Goal: Information Seeking & Learning: Learn about a topic

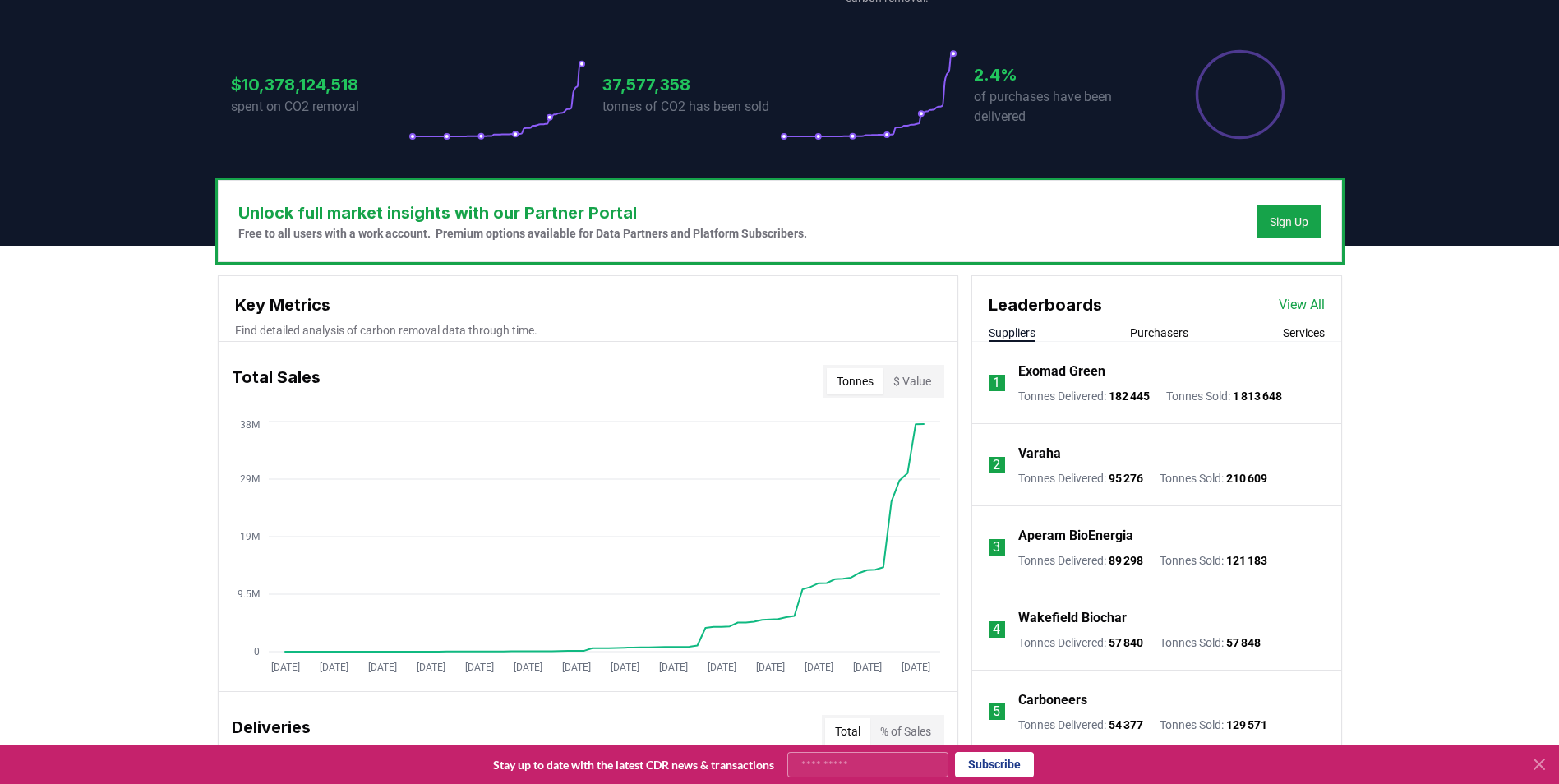
scroll to position [329, 0]
drag, startPoint x: 1155, startPoint y: 331, endPoint x: 1175, endPoint y: 327, distance: 20.4
click at [1155, 331] on button "Purchasers" at bounding box center [1158, 332] width 58 height 17
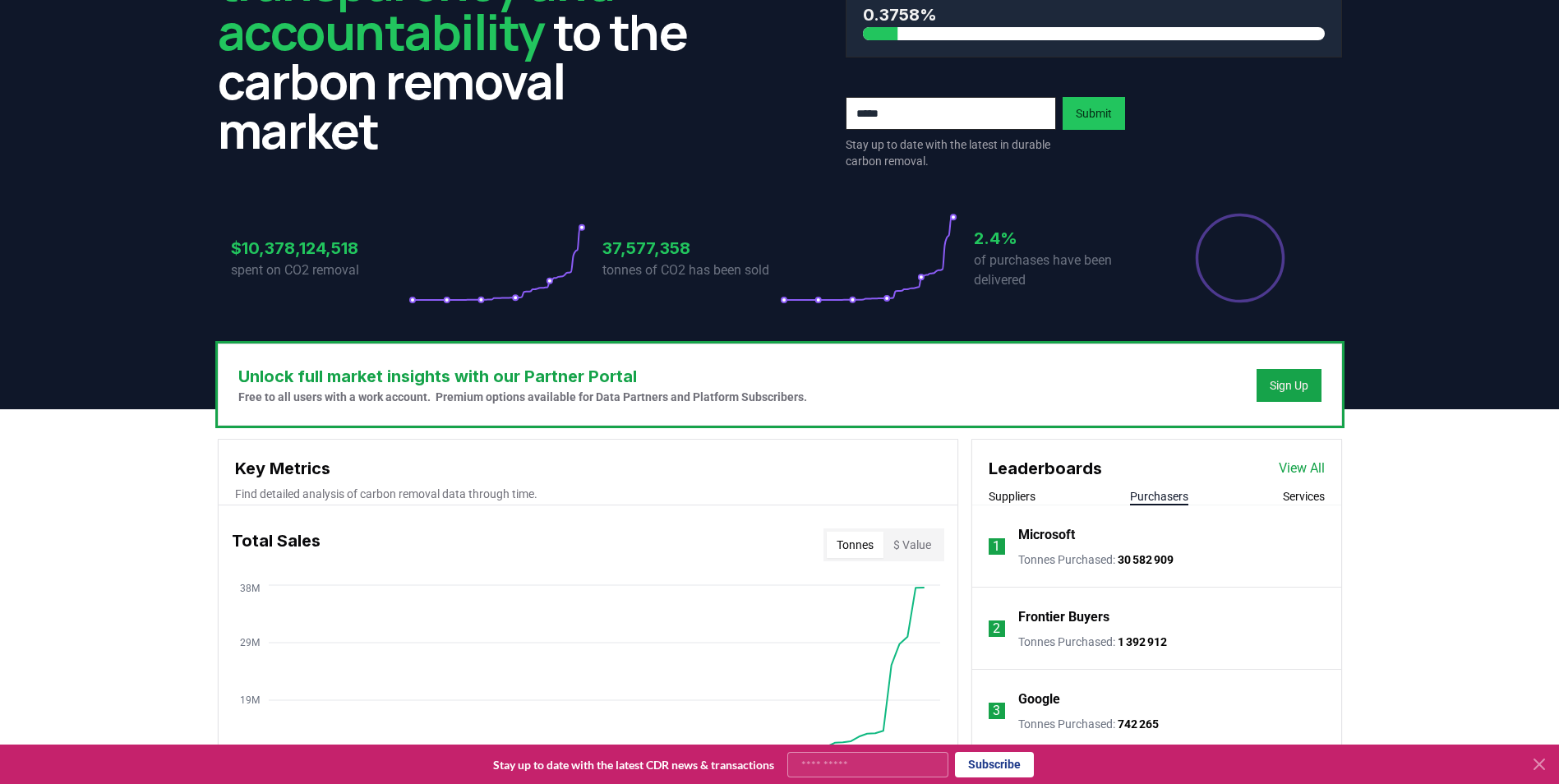
scroll to position [0, 0]
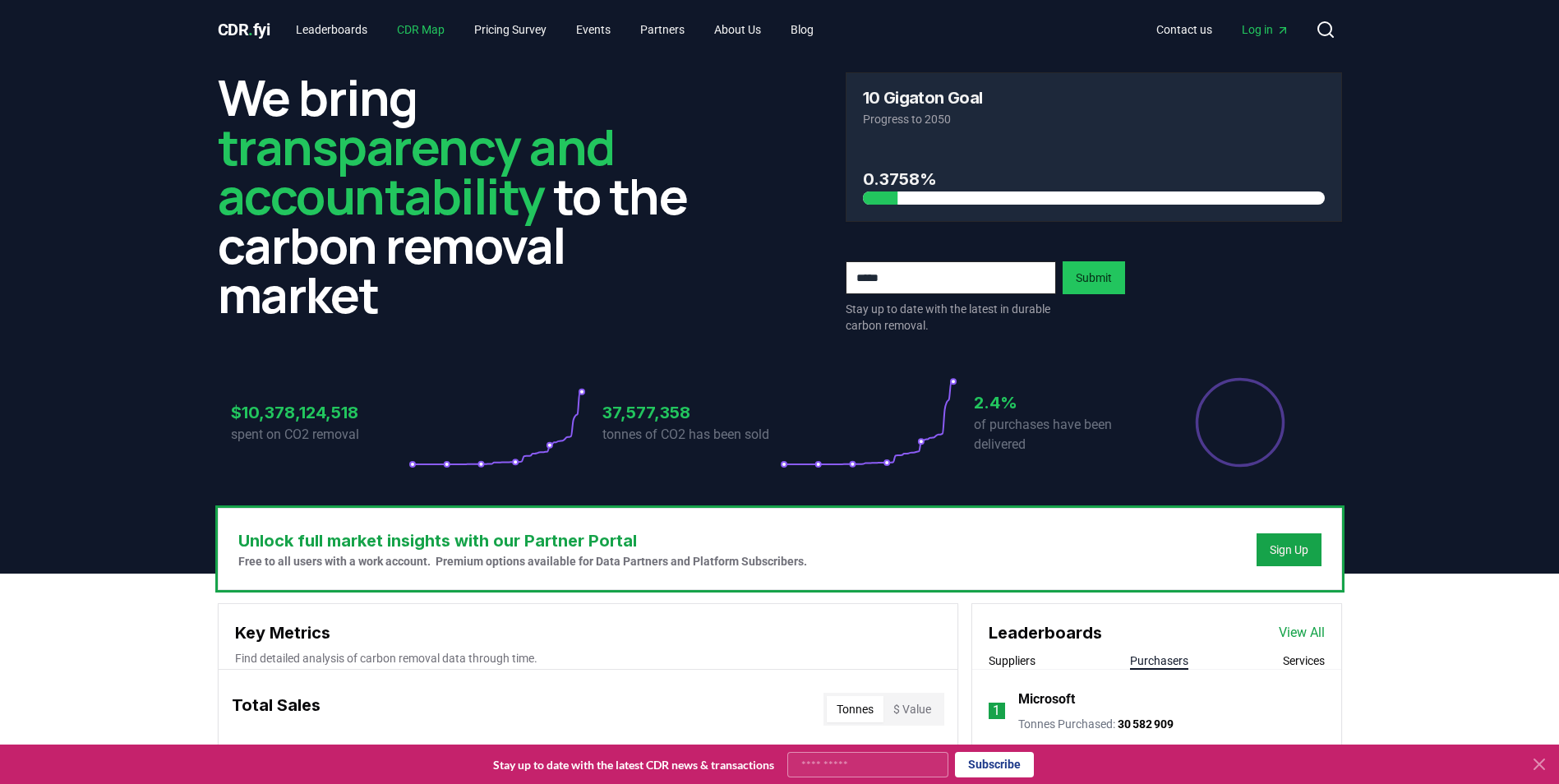
click at [417, 30] on link "CDR Map" at bounding box center [420, 29] width 74 height 29
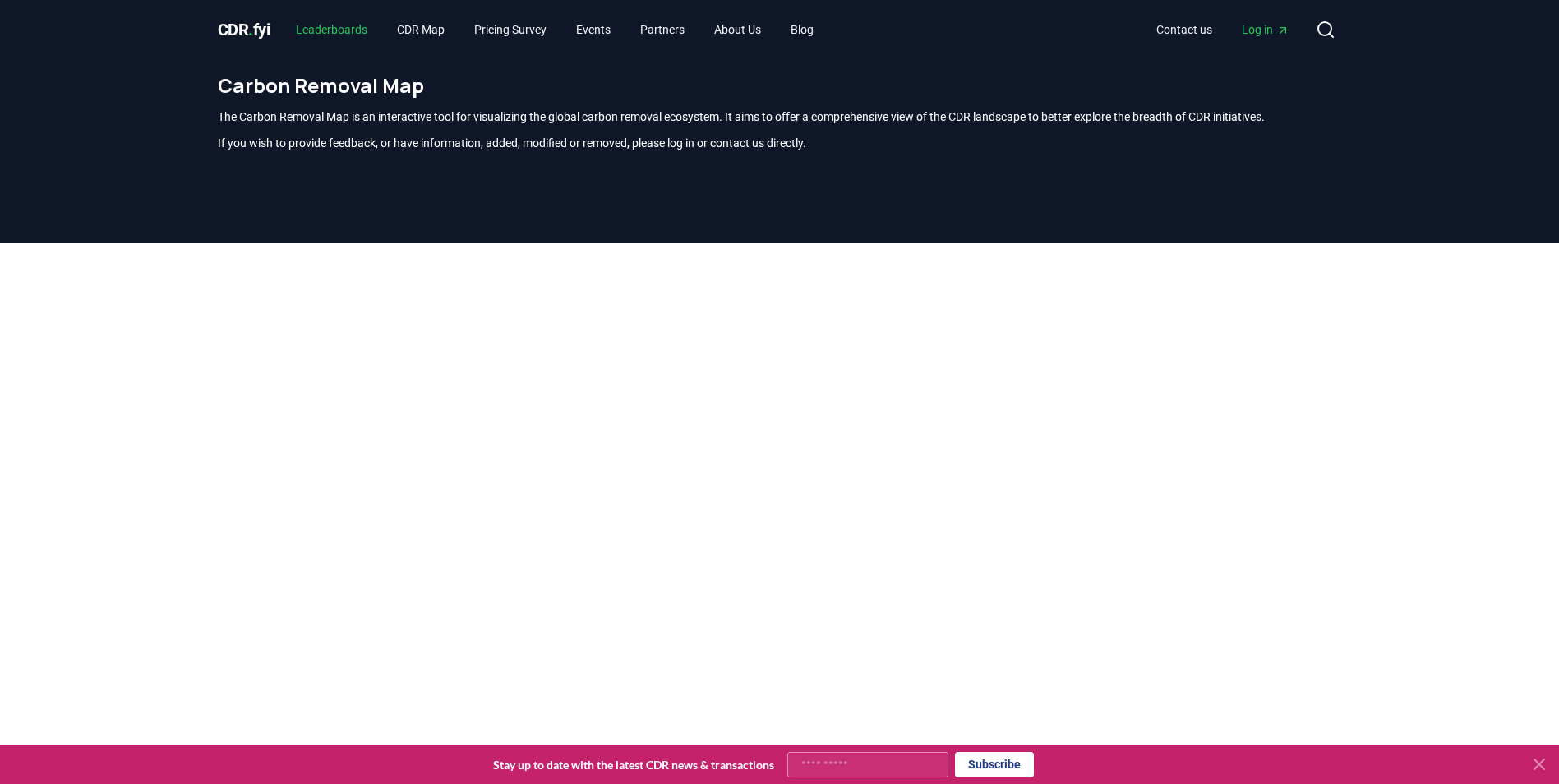
click at [321, 29] on link "Leaderboards" at bounding box center [332, 29] width 98 height 29
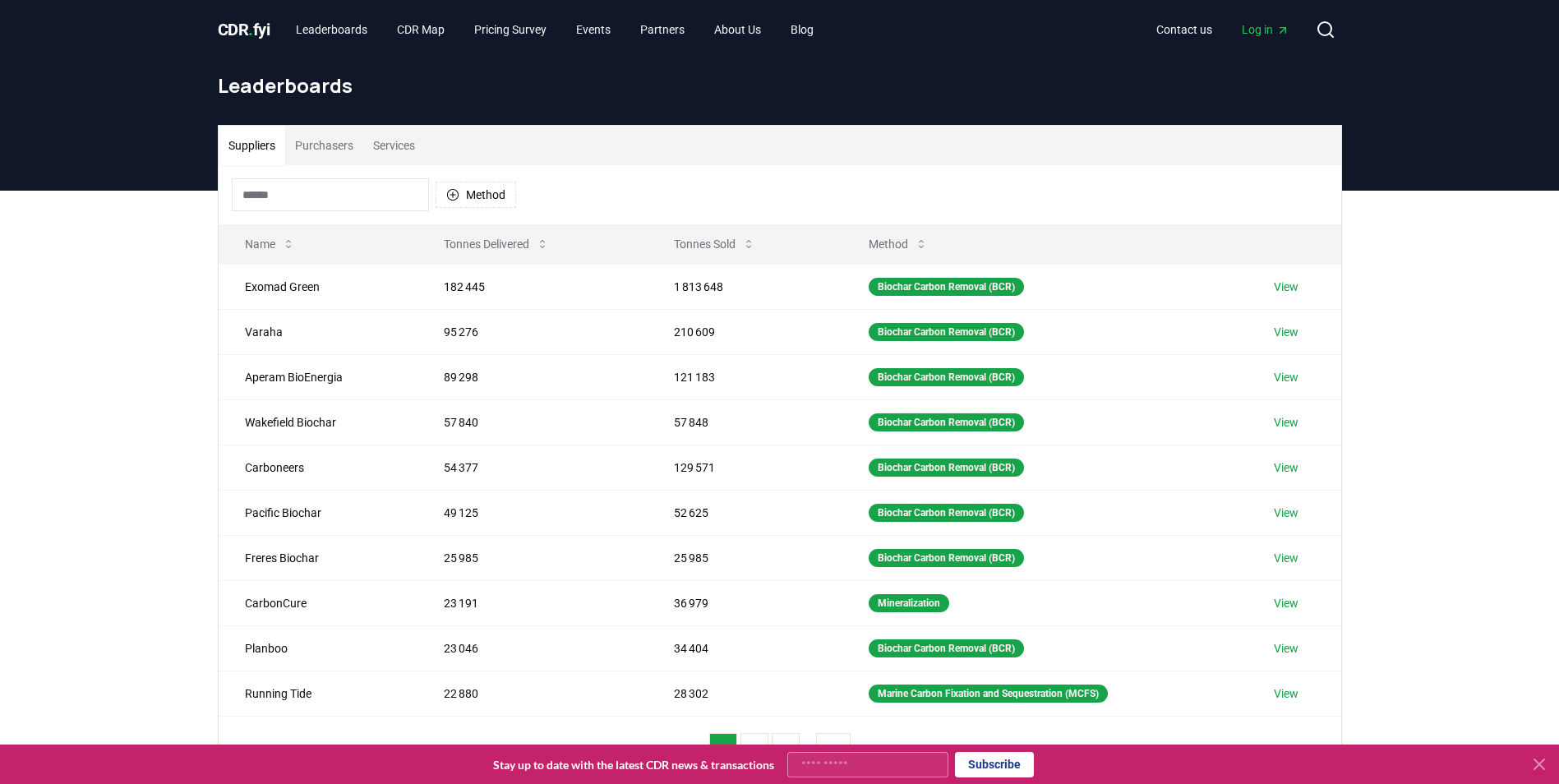
click at [322, 142] on button "Purchasers" at bounding box center [323, 145] width 78 height 40
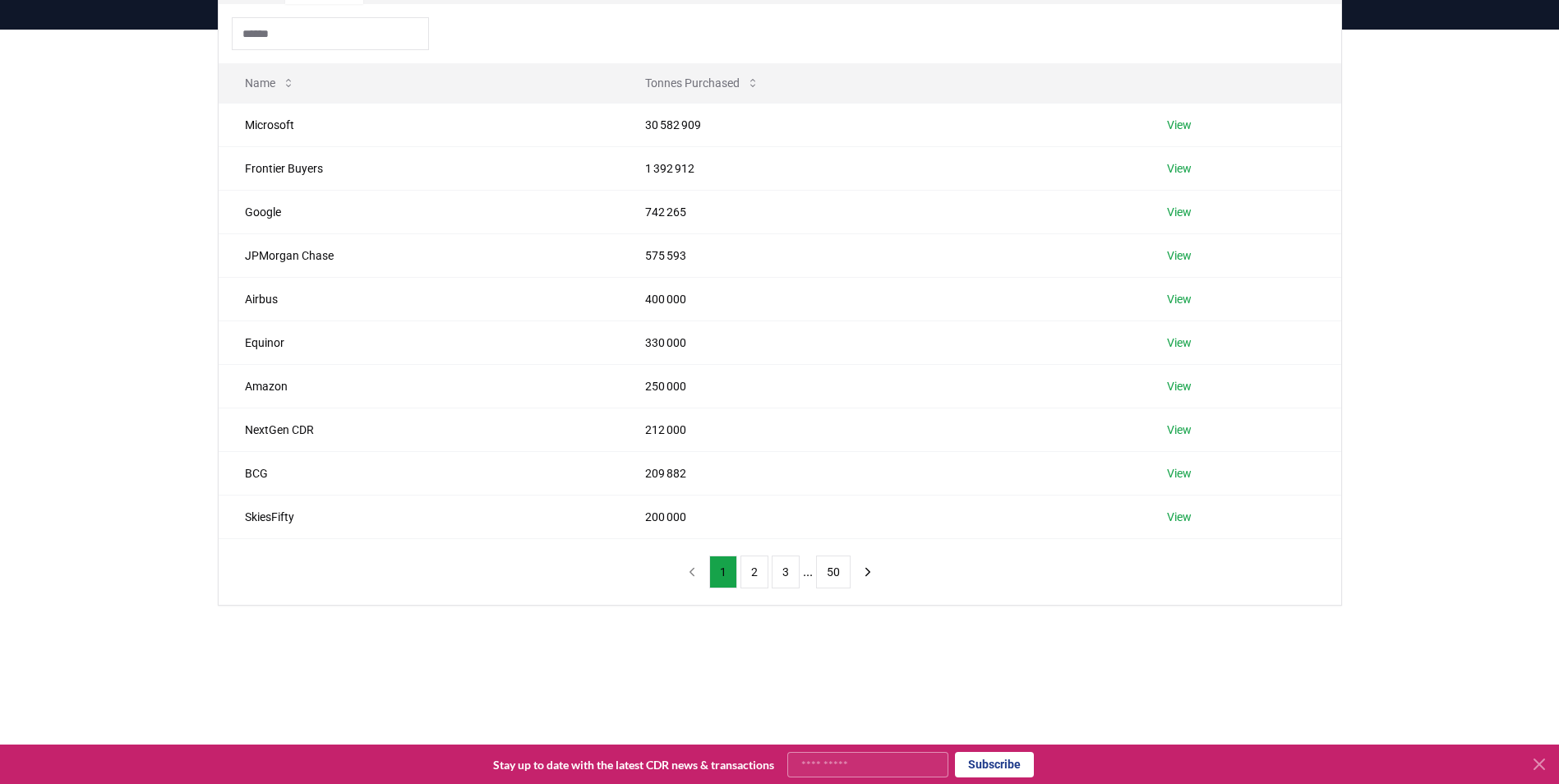
scroll to position [164, 0]
click at [751, 568] on button "2" at bounding box center [754, 568] width 28 height 33
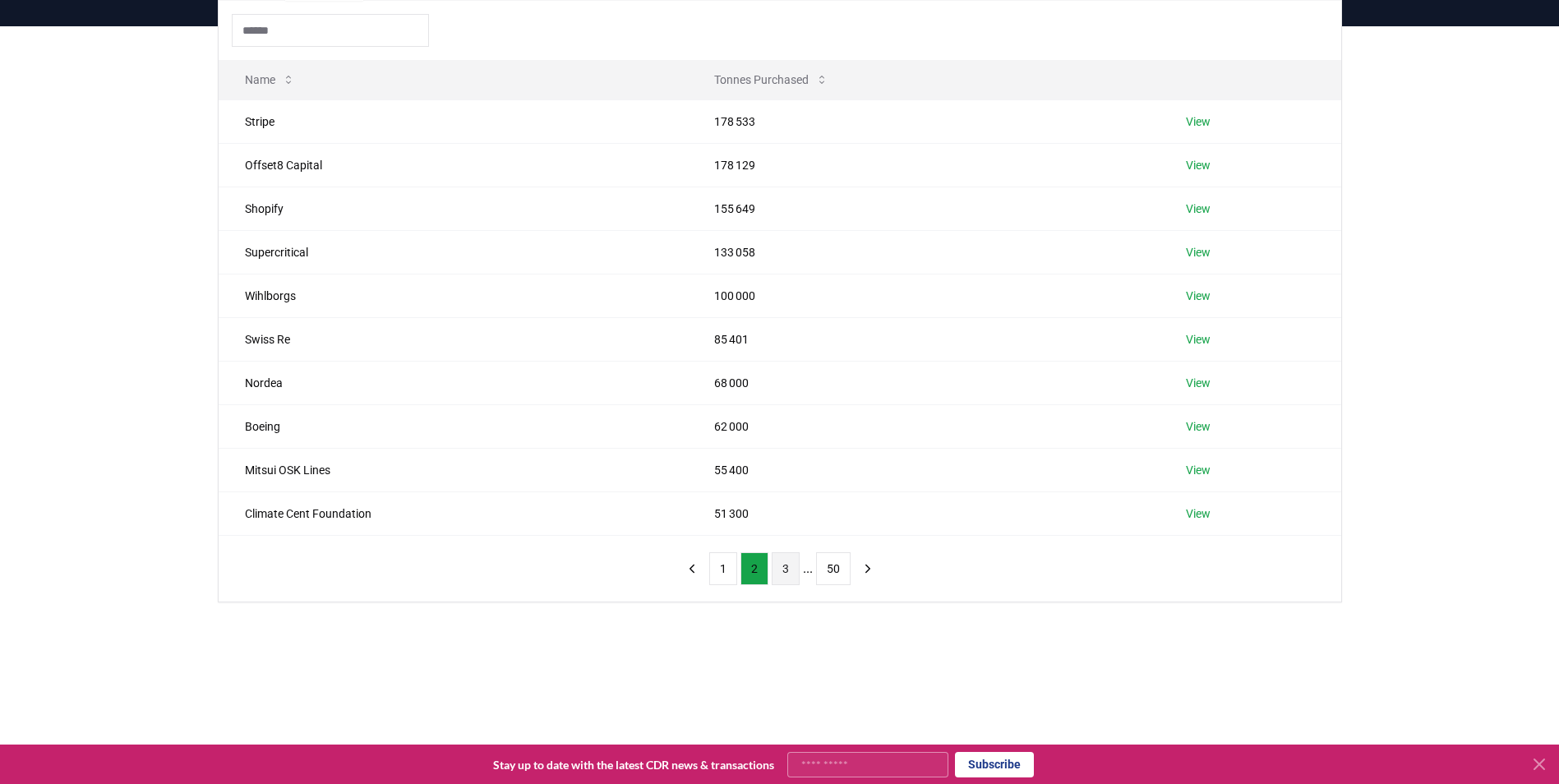
click at [781, 566] on button "3" at bounding box center [785, 568] width 28 height 33
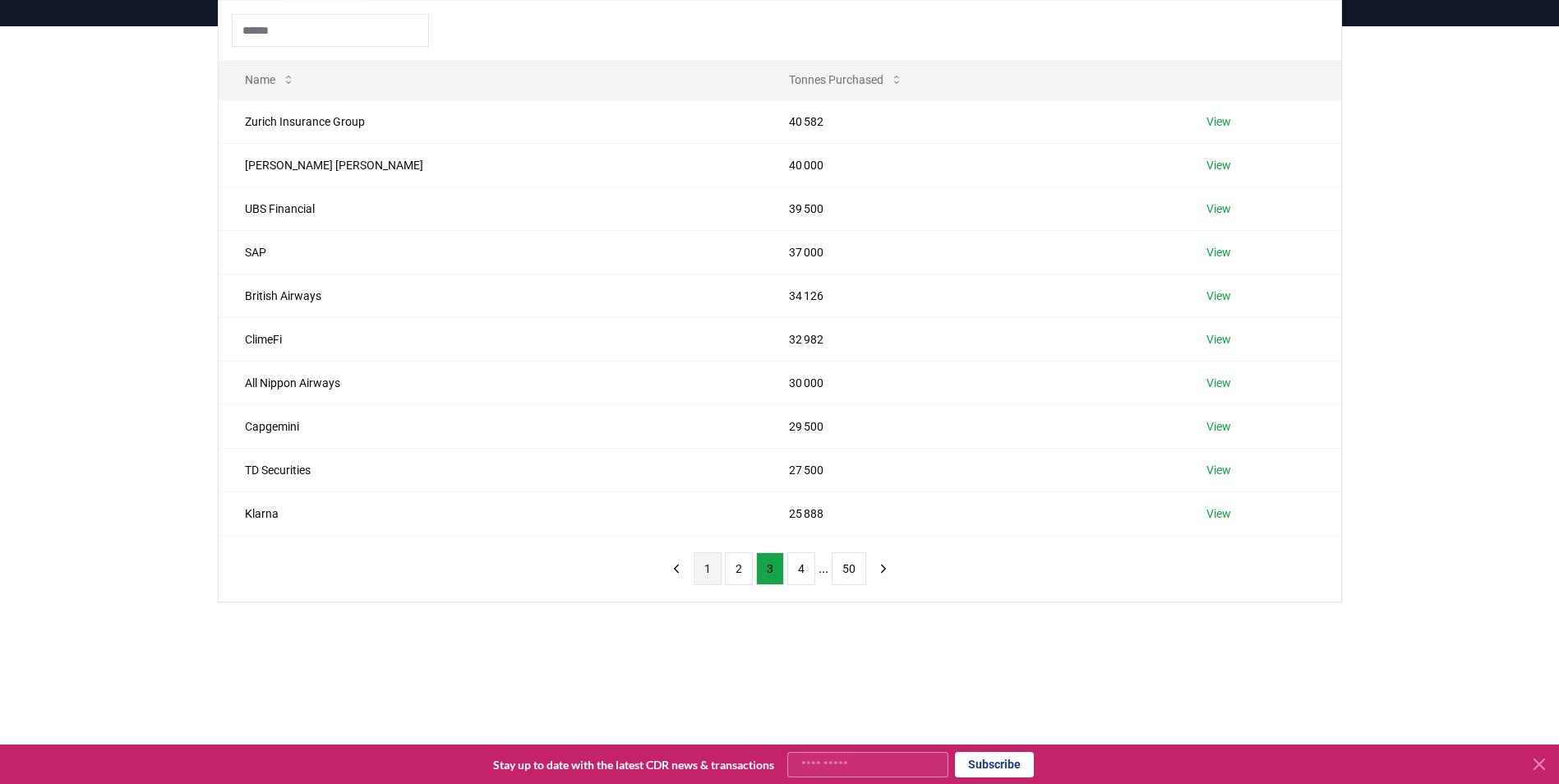
click at [707, 566] on button "1" at bounding box center [708, 568] width 28 height 33
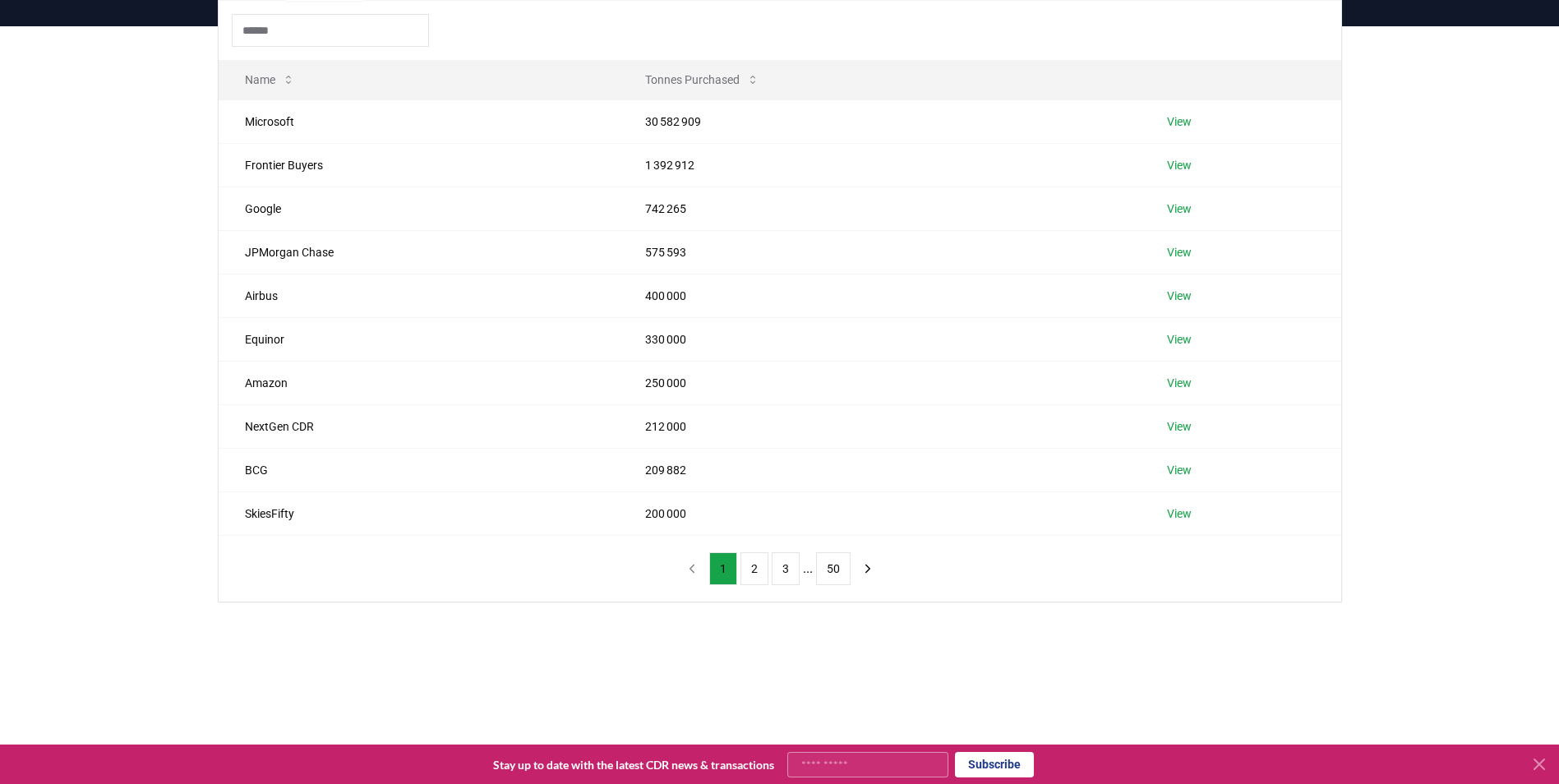
scroll to position [82, 0]
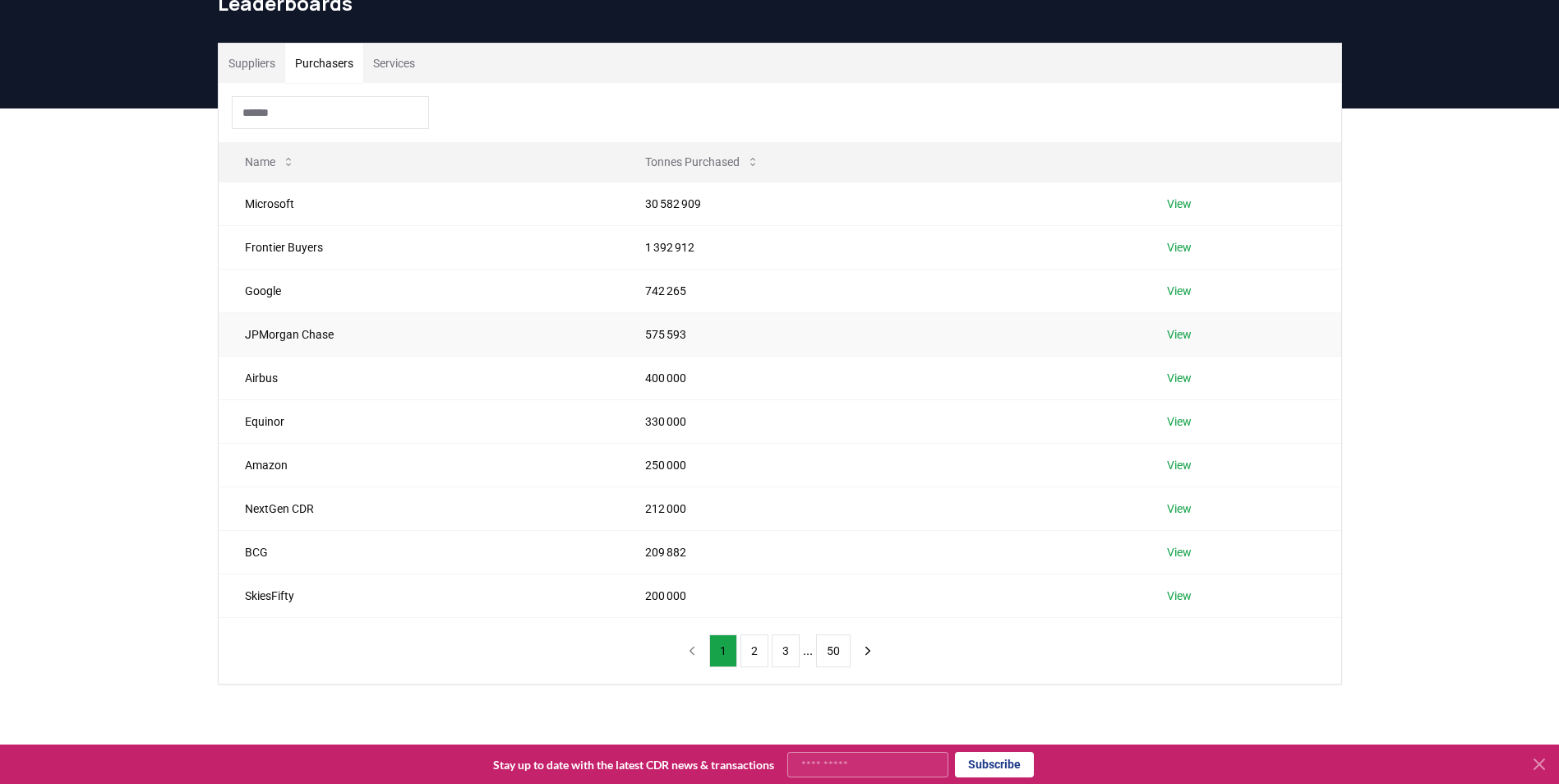
click at [1174, 334] on link "View" at bounding box center [1178, 334] width 25 height 17
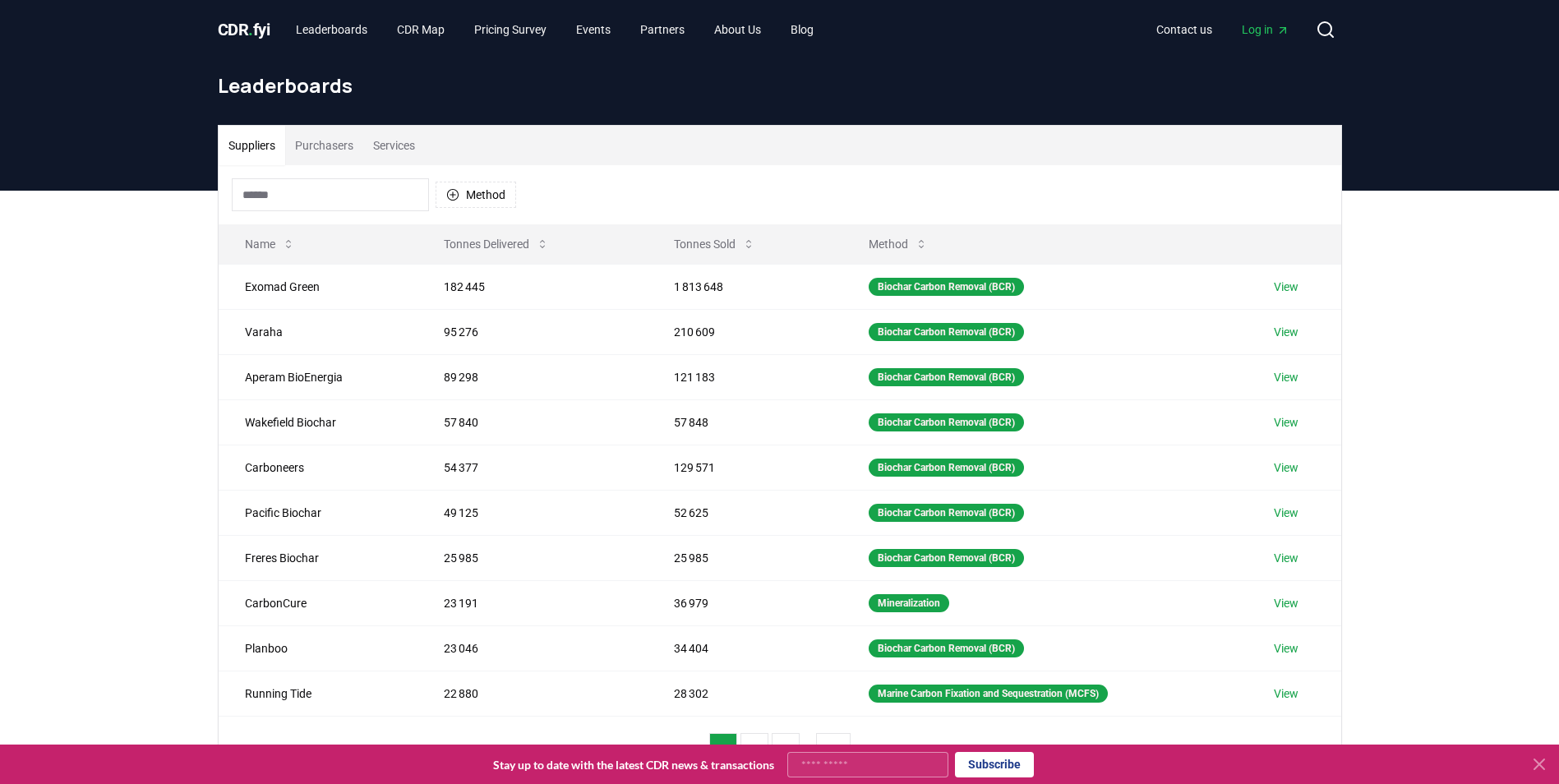
click at [330, 143] on button "Purchasers" at bounding box center [323, 145] width 78 height 40
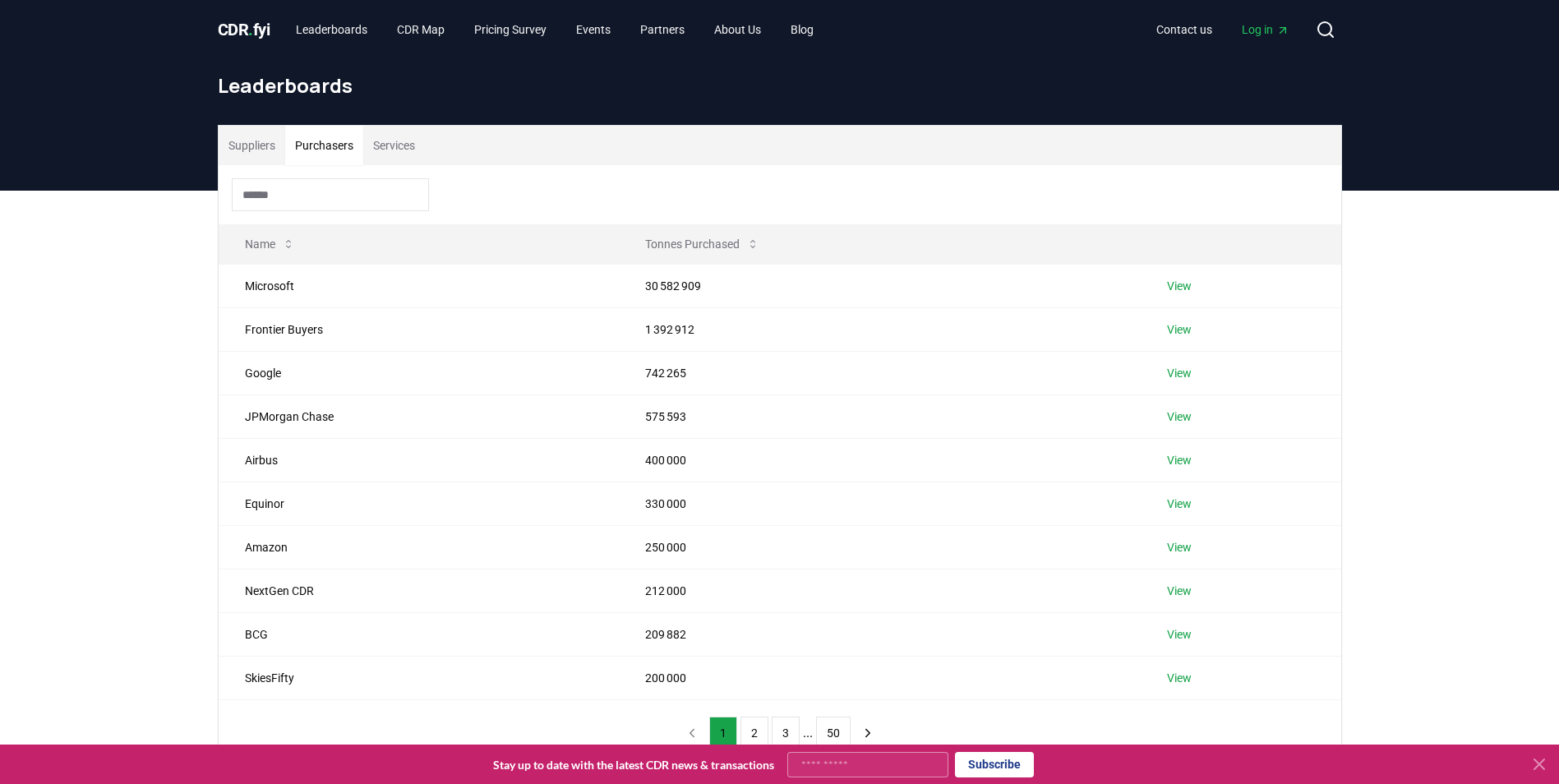
click at [403, 145] on button "Services" at bounding box center [393, 145] width 62 height 40
click at [316, 136] on button "Purchasers" at bounding box center [323, 145] width 78 height 40
click at [1185, 374] on link "View" at bounding box center [1178, 373] width 25 height 17
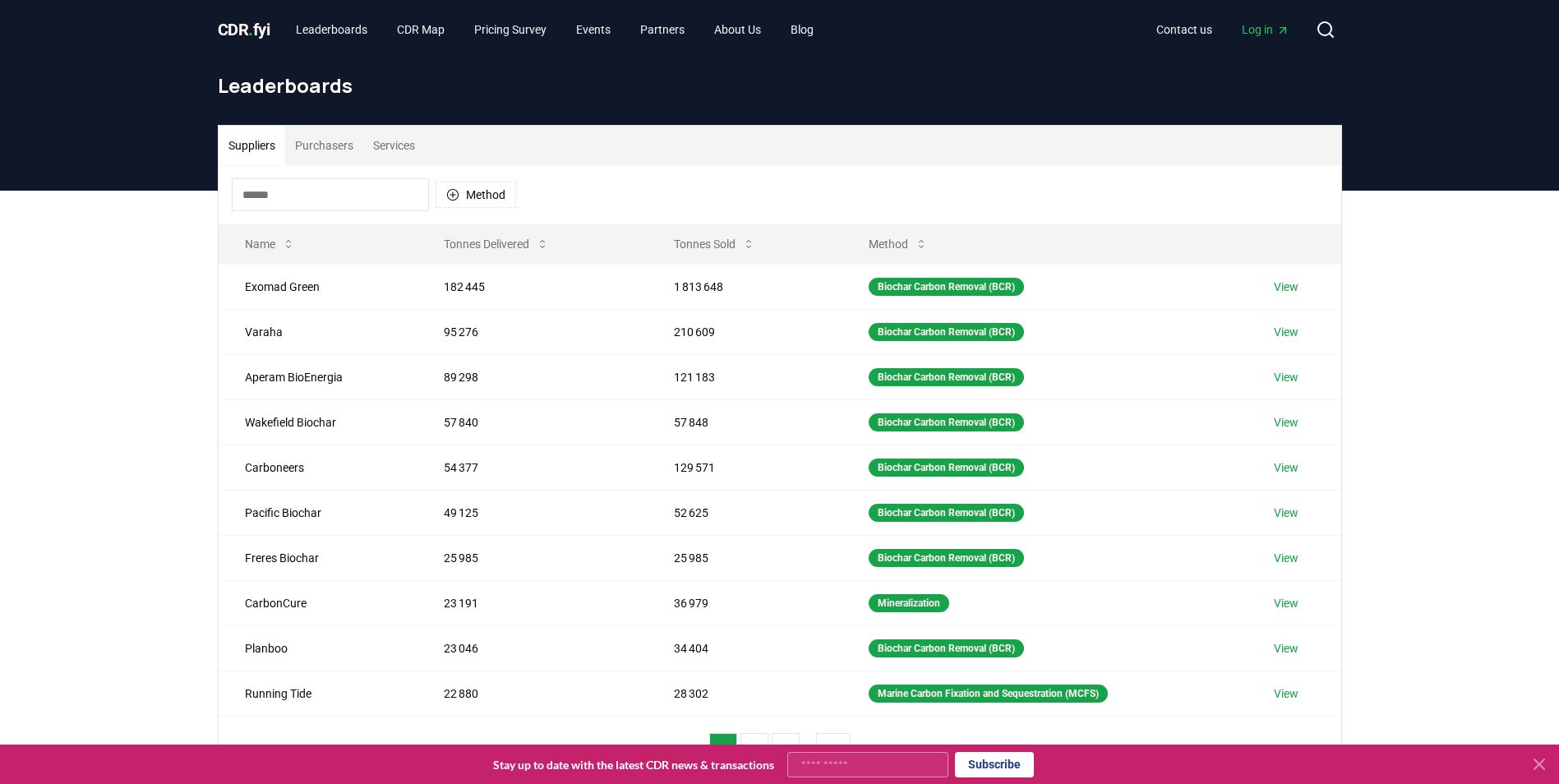
click at [321, 140] on button "Purchasers" at bounding box center [323, 145] width 78 height 40
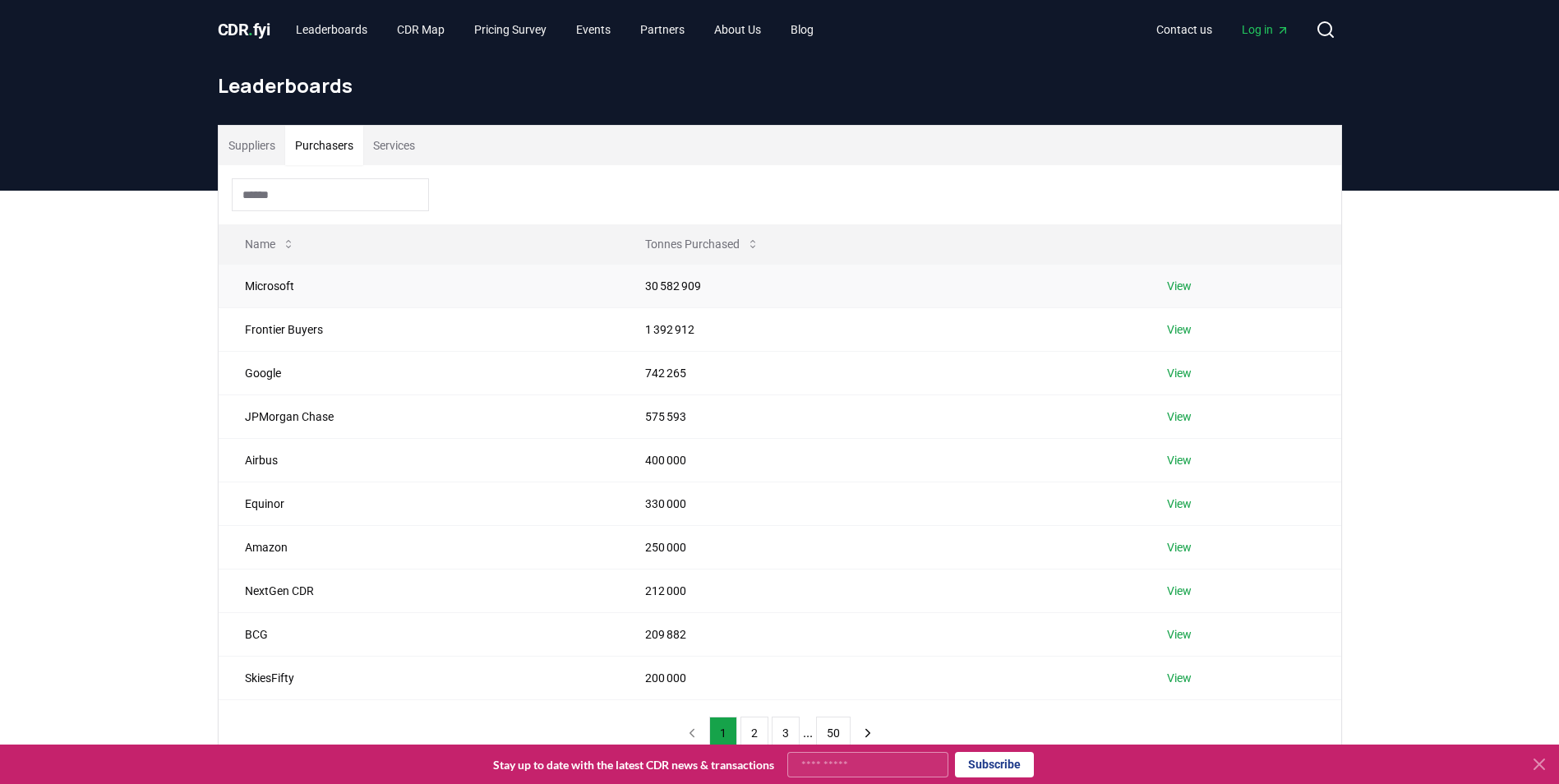
click at [1170, 285] on link "View" at bounding box center [1178, 286] width 25 height 17
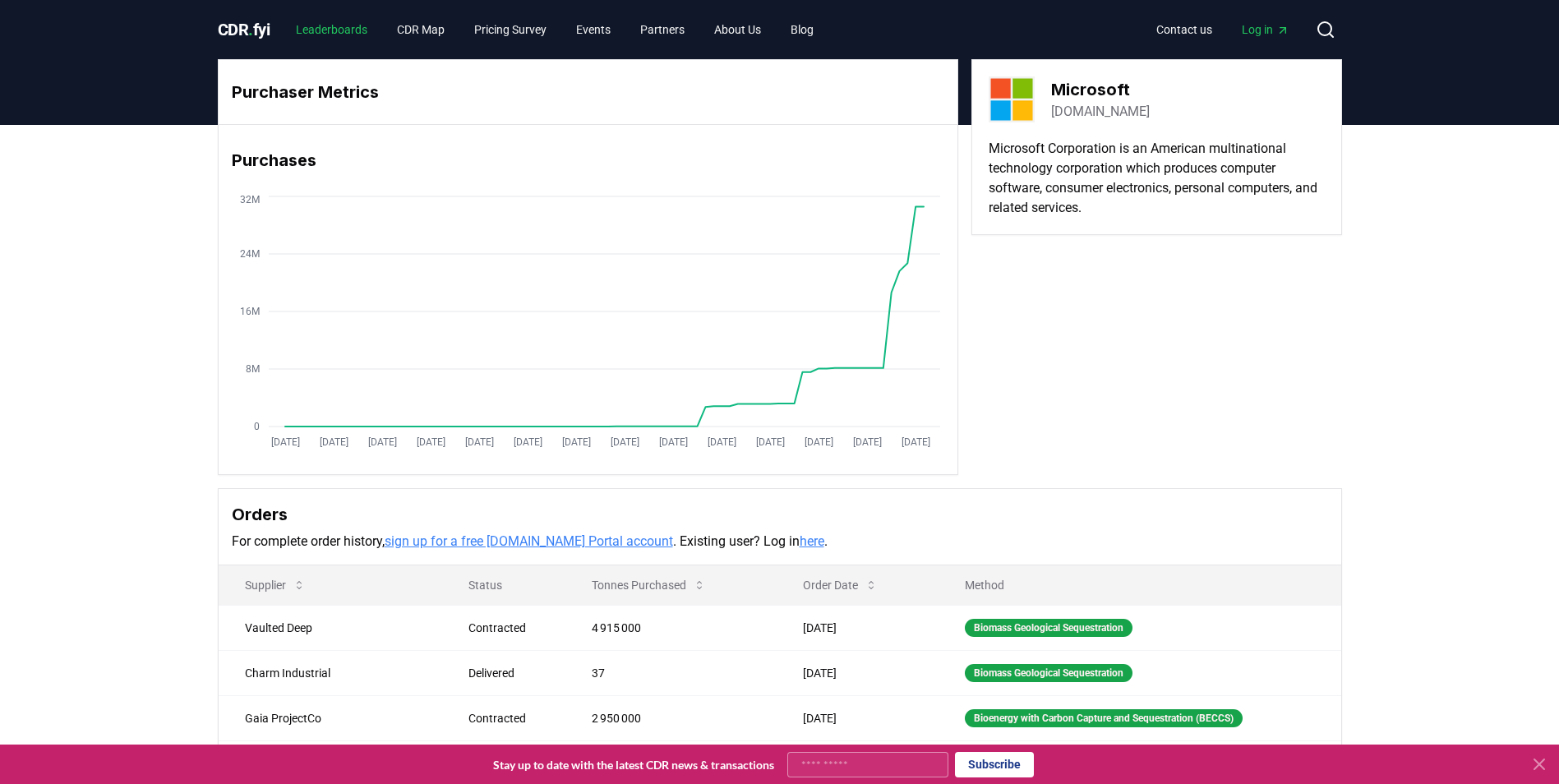
click at [334, 30] on link "Leaderboards" at bounding box center [332, 29] width 98 height 29
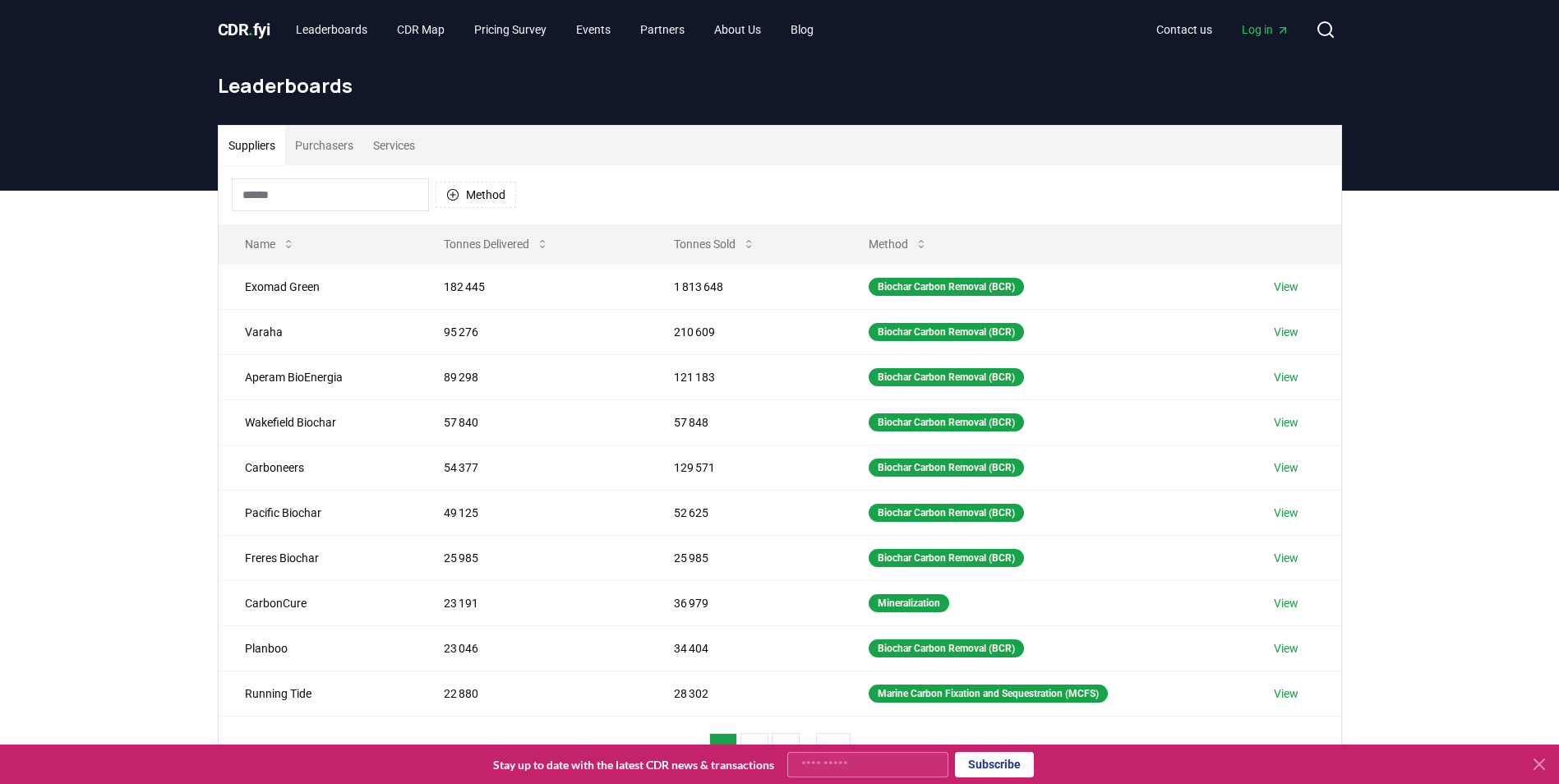
click at [307, 140] on button "Purchasers" at bounding box center [323, 145] width 78 height 40
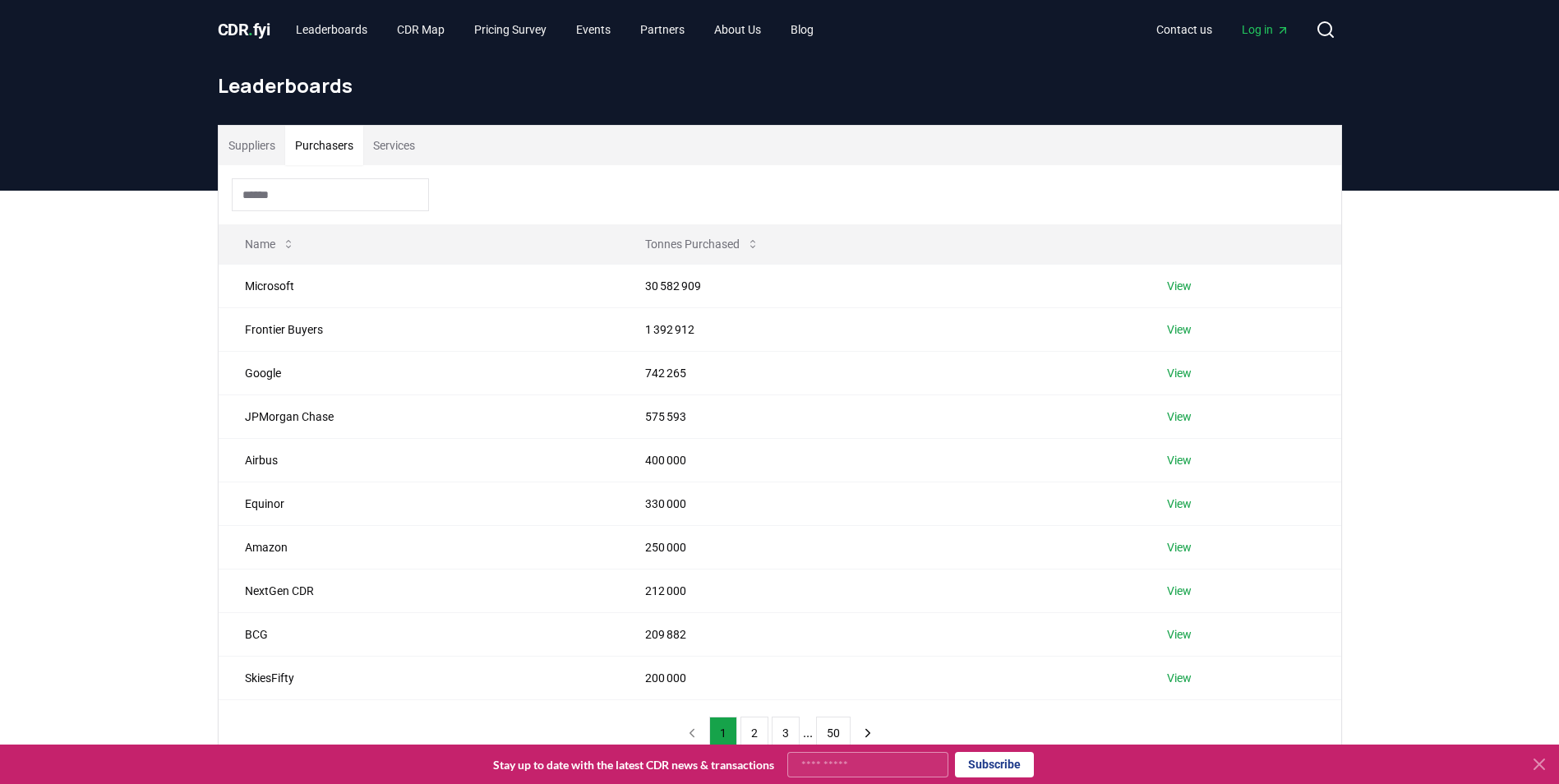
click at [252, 29] on span "." at bounding box center [250, 29] width 5 height 19
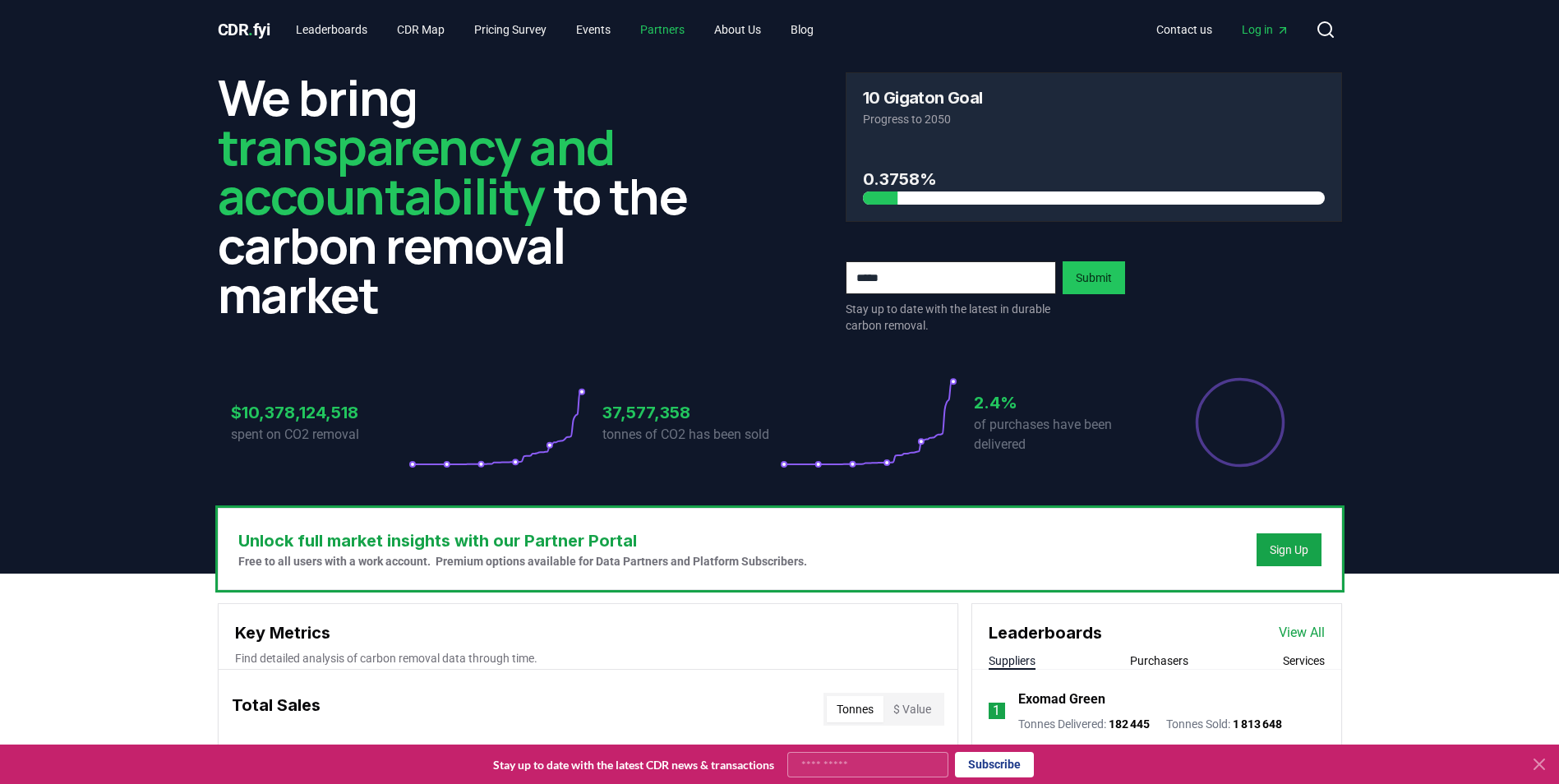
click at [691, 27] on link "Partners" at bounding box center [662, 29] width 71 height 29
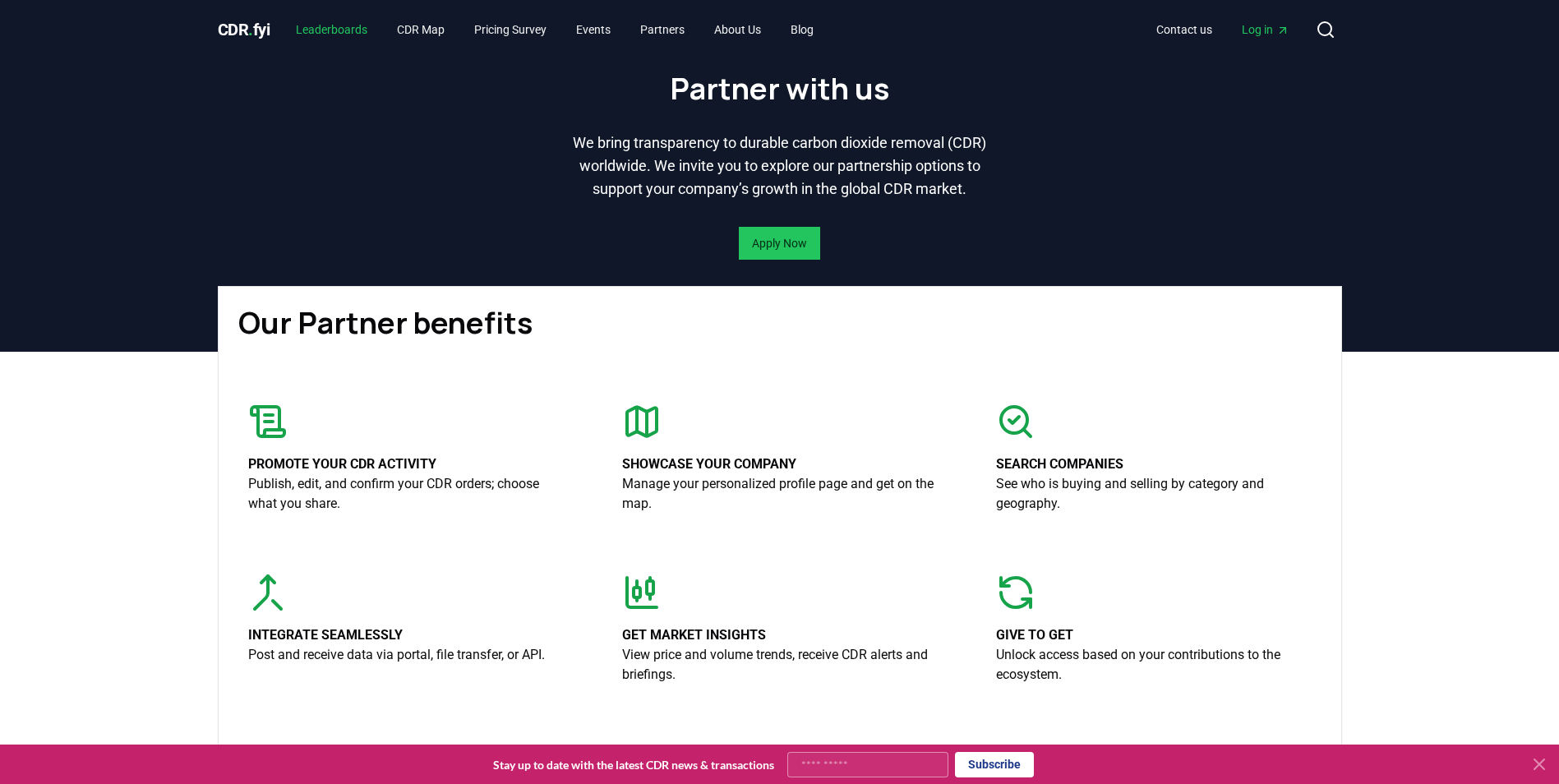
click at [318, 27] on link "Leaderboards" at bounding box center [332, 29] width 98 height 29
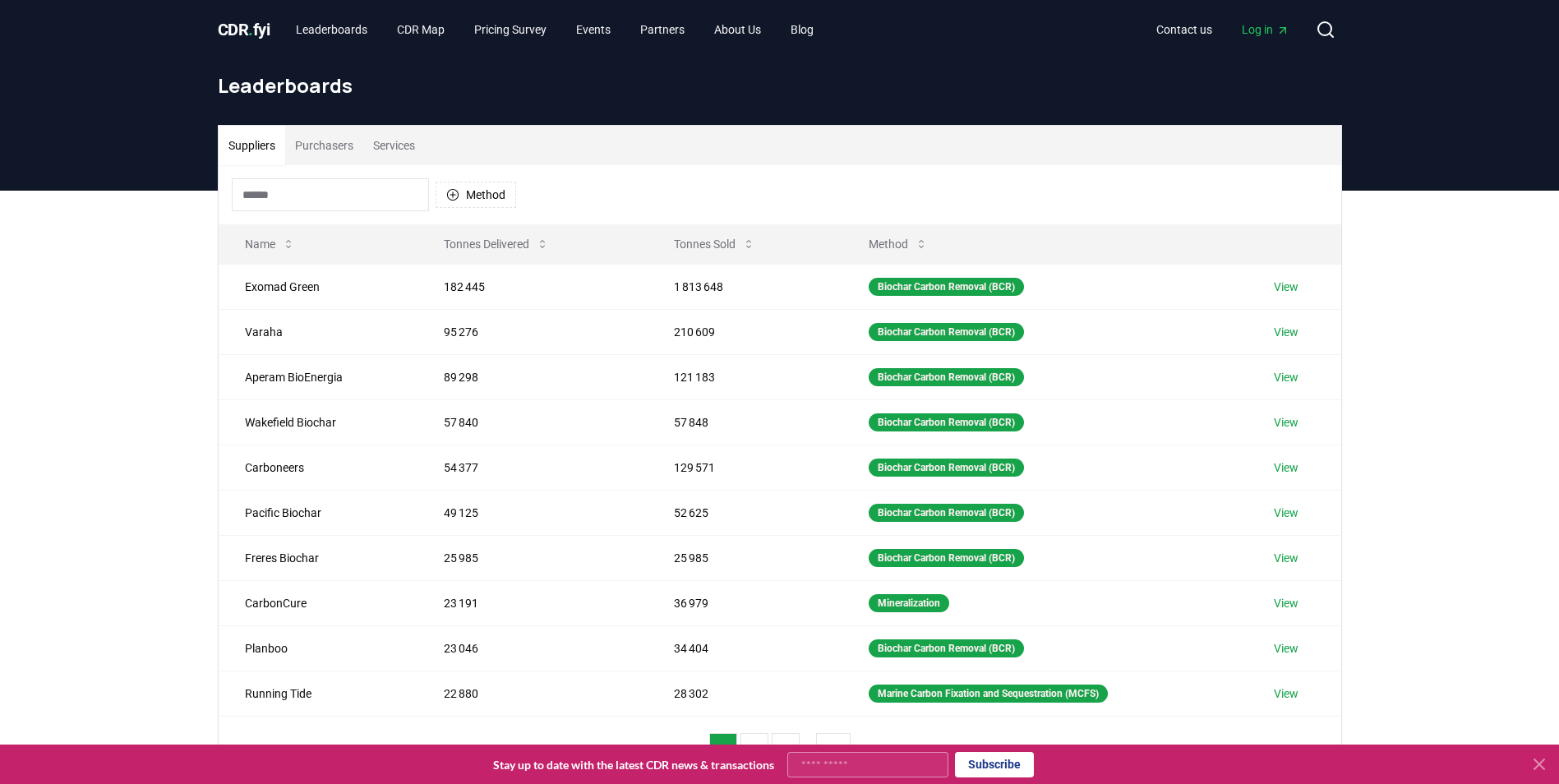
click at [331, 145] on button "Purchasers" at bounding box center [323, 145] width 78 height 40
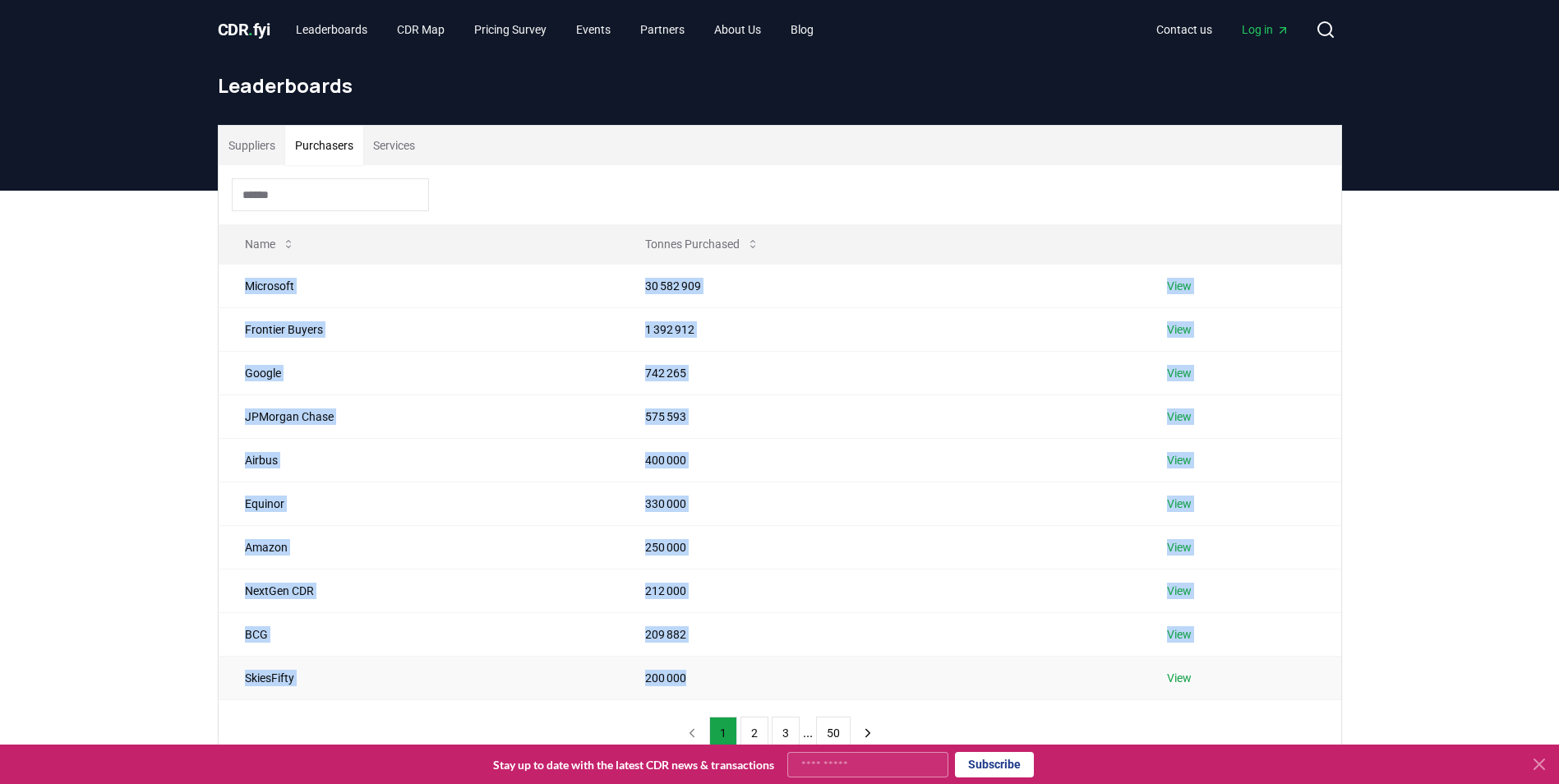
drag, startPoint x: 234, startPoint y: 286, endPoint x: 984, endPoint y: 676, distance: 845.3
click at [984, 676] on tbody "Microsoft 30 582 909 View Frontier Buyers 1 392 912 View Google 742 265 View JP…" at bounding box center [780, 481] width 1122 height 436
copy tbody "Microsoft 30 582 909 View Frontier Buyers 1 392 912 View Google 742 265 View JP…"
